Goal: Task Accomplishment & Management: Use online tool/utility

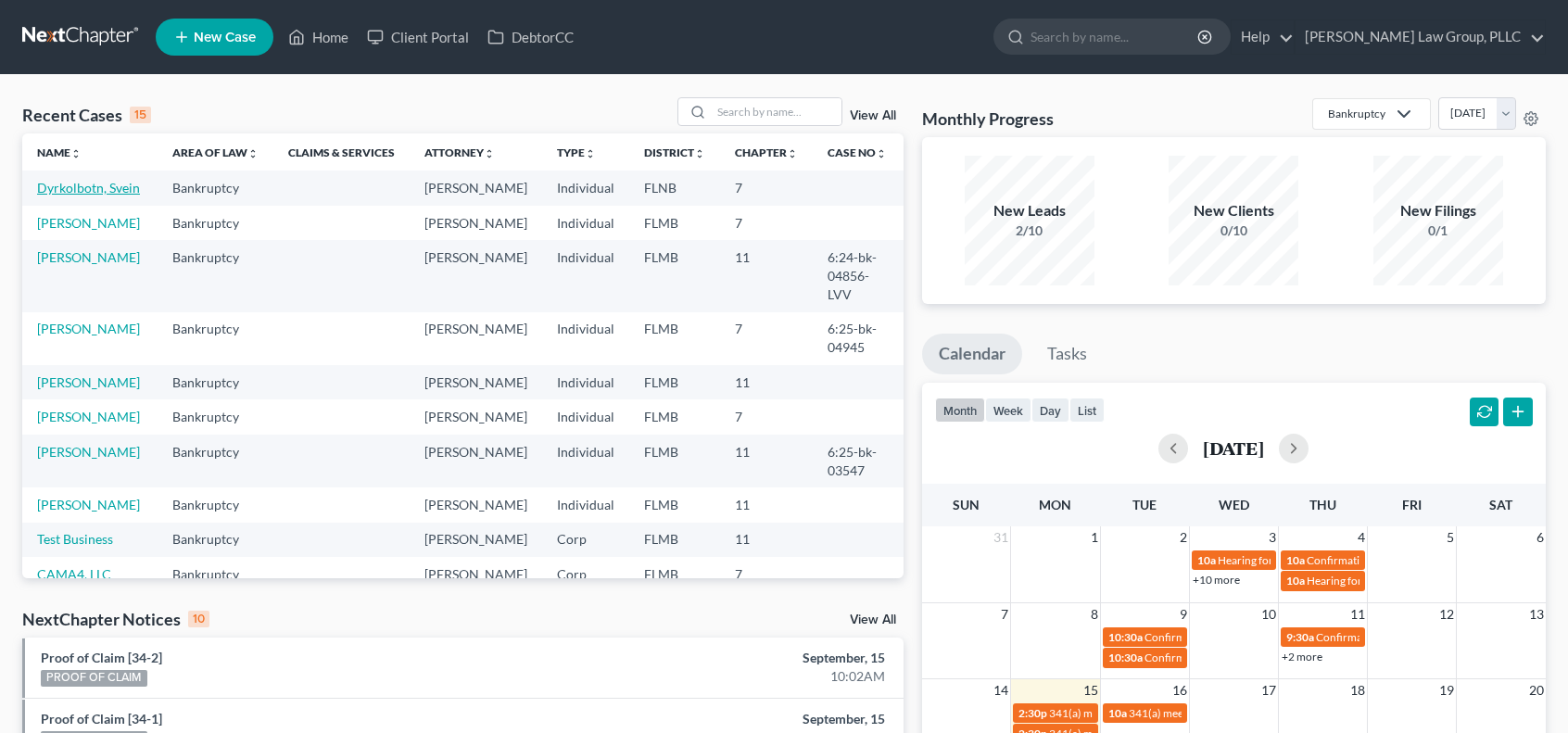
click at [76, 192] on link "Dyrkolbotn, Svein" at bounding box center [88, 187] width 103 height 16
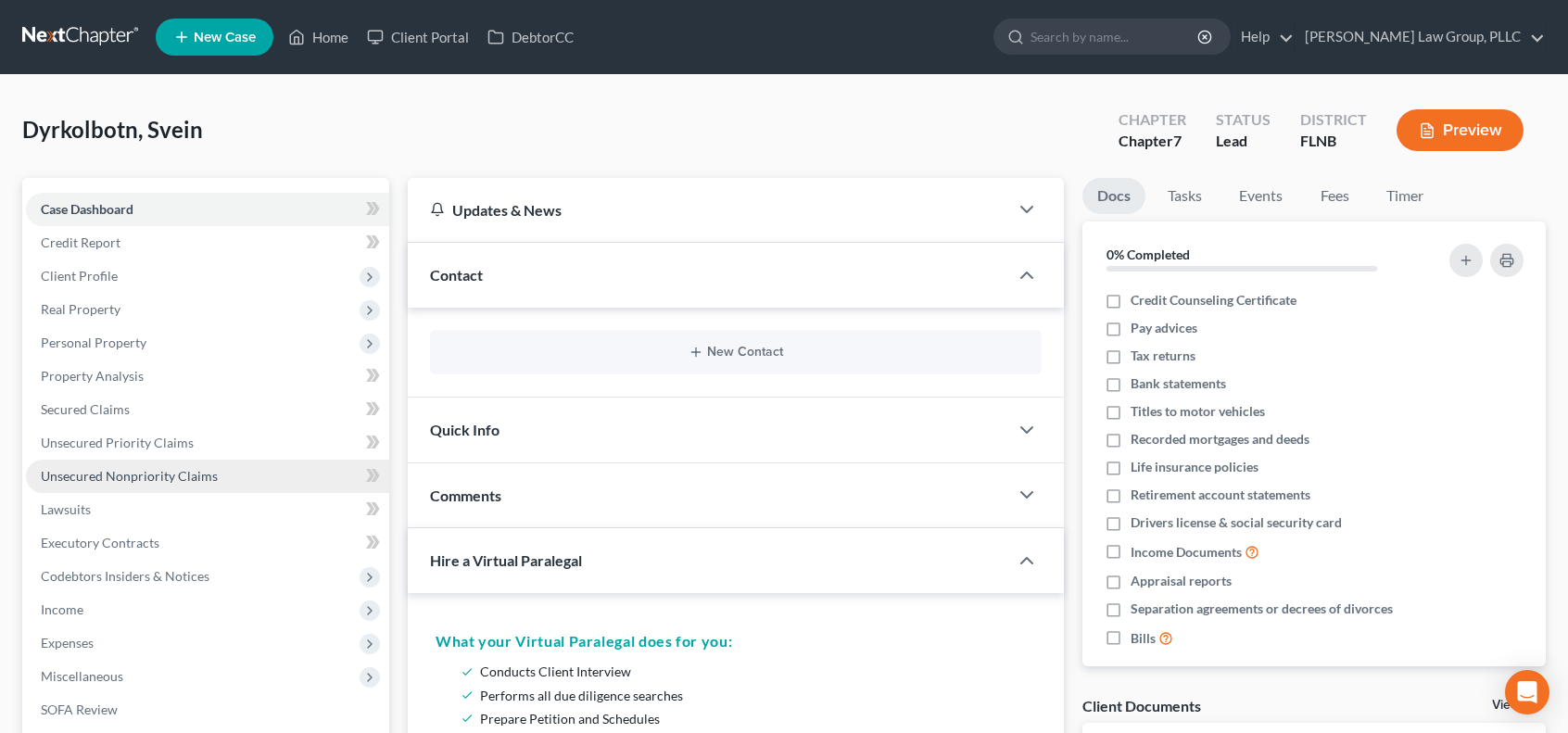
click at [220, 479] on link "Unsecured Nonpriority Claims" at bounding box center [207, 476] width 364 height 33
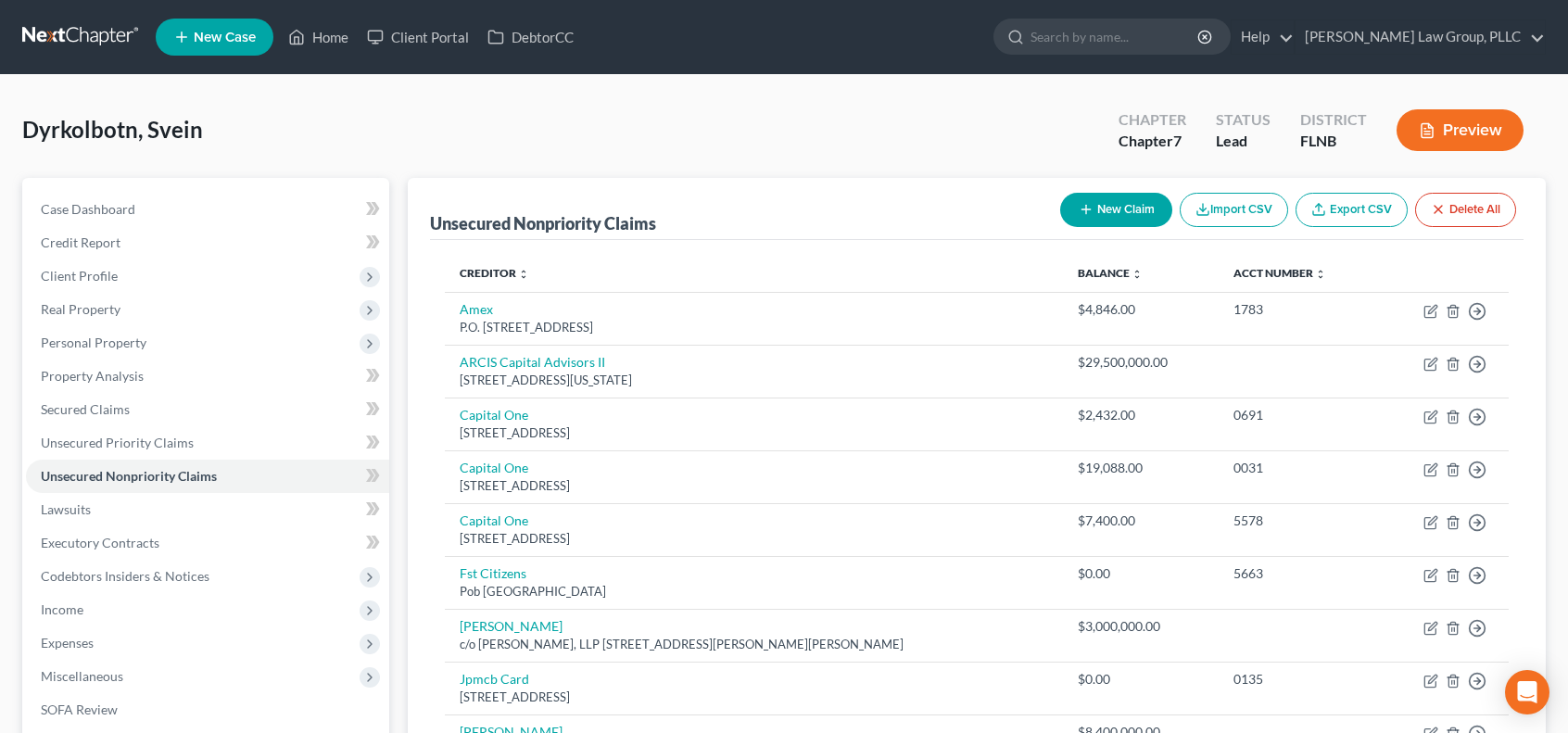
click at [1369, 214] on link "Export CSV" at bounding box center [1351, 210] width 112 height 34
click at [1264, 219] on button "Import CSV" at bounding box center [1234, 210] width 109 height 34
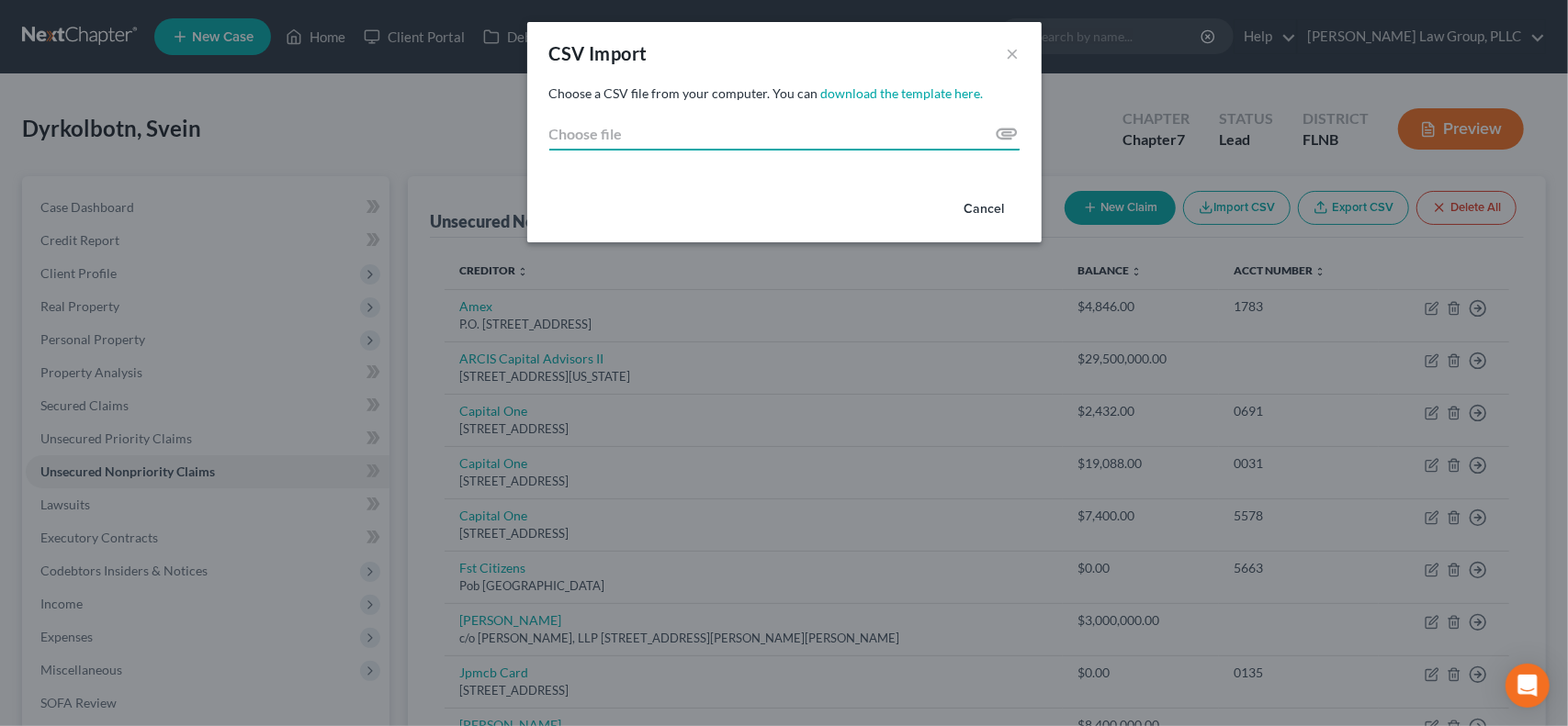
click at [1004, 127] on input "Choose file" at bounding box center [784, 134] width 470 height 33
type input "C:\fakepath\export (23) existing creditors.csv"
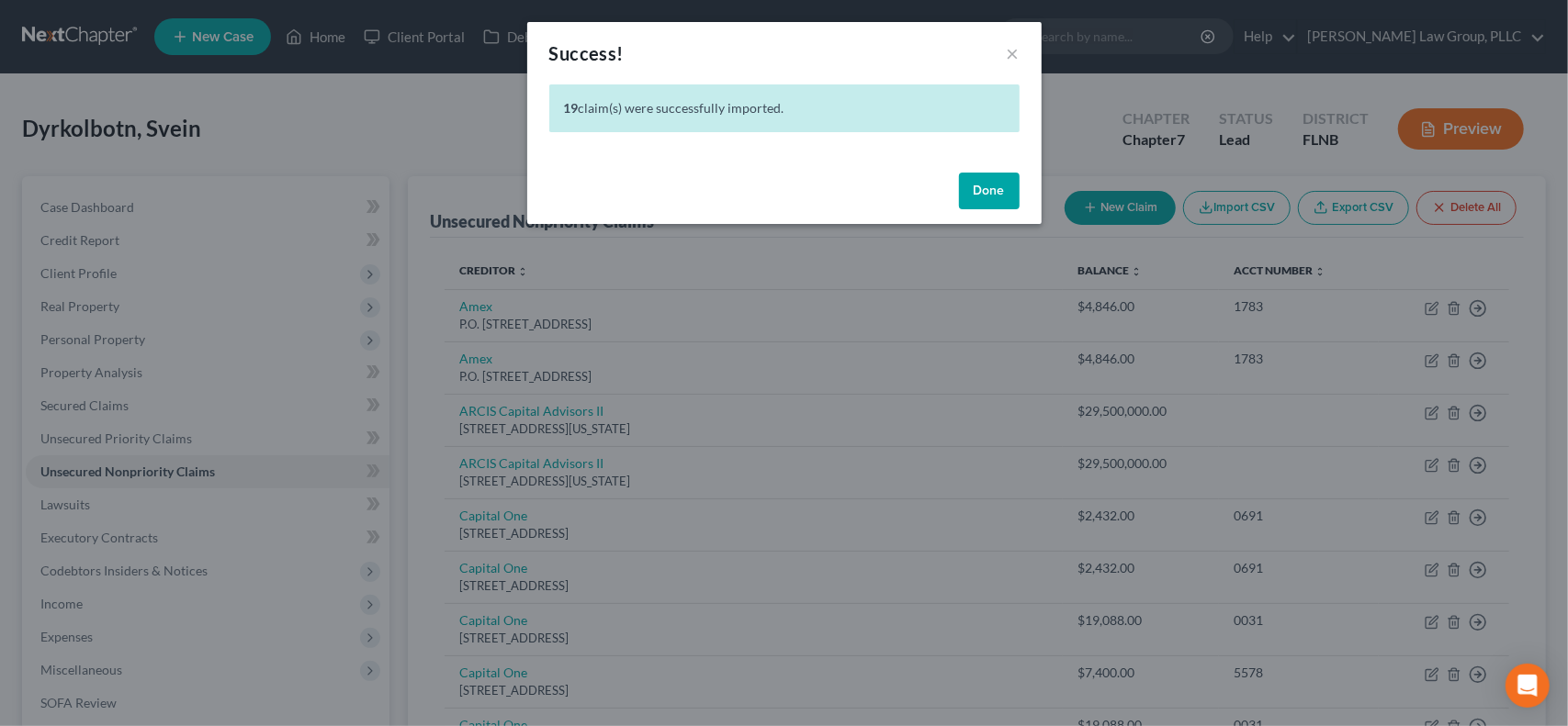
click at [999, 192] on button "Done" at bounding box center [989, 190] width 61 height 36
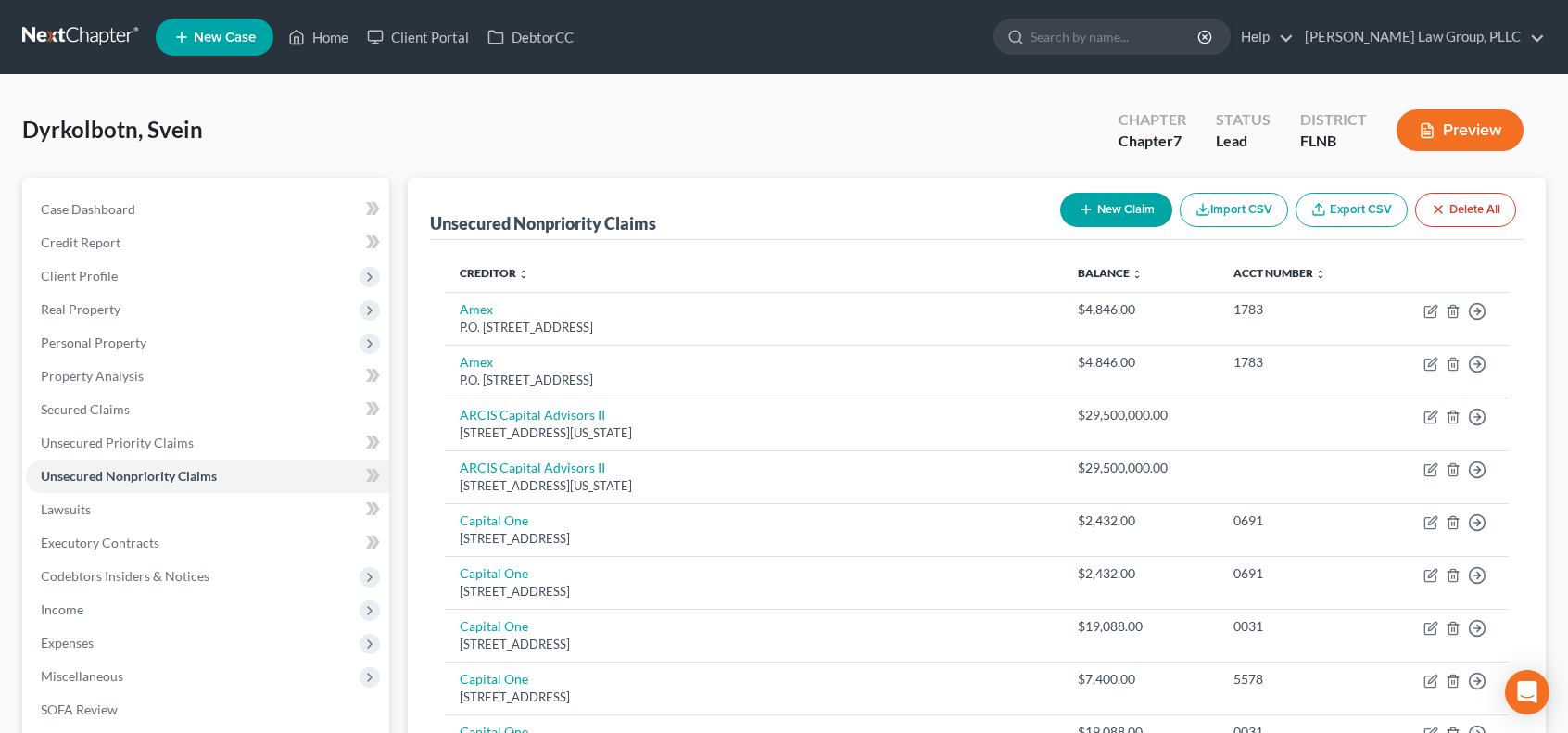
click at [1490, 213] on button "Delete All" at bounding box center [1465, 210] width 101 height 34
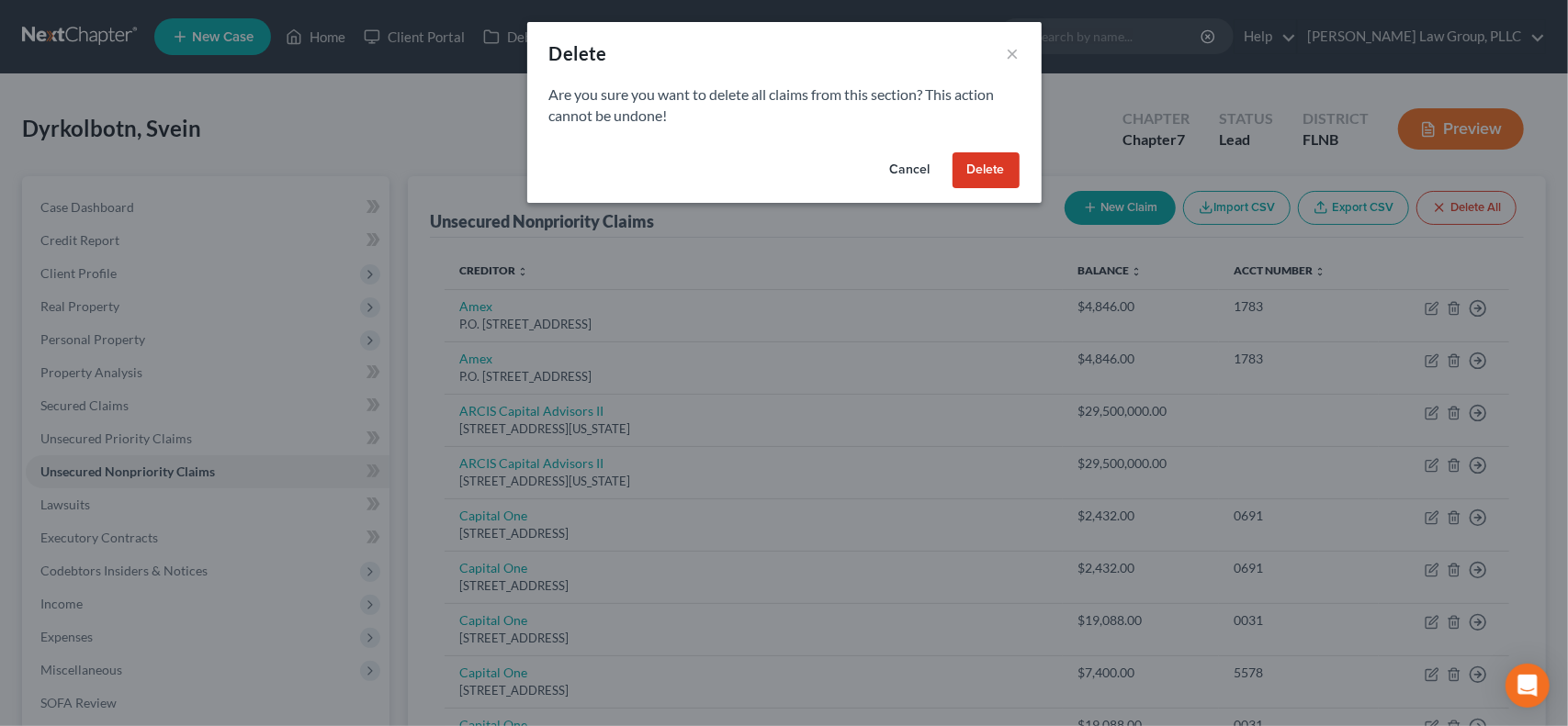
click at [1002, 179] on button "Delete" at bounding box center [986, 170] width 67 height 36
